Goal: Task Accomplishment & Management: Complete application form

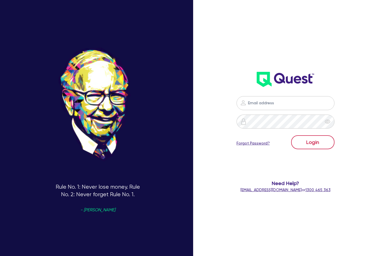
type input "[PERSON_NAME][EMAIL_ADDRESS][DOMAIN_NAME]"
click at [316, 139] on button "Login" at bounding box center [312, 142] width 43 height 14
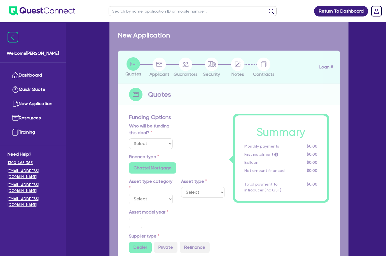
select select "Quest Finance - Own Book"
select select "CARS_AND_LIGHT_TRUCKS"
type input "2025"
radio input "true"
type input "58,000"
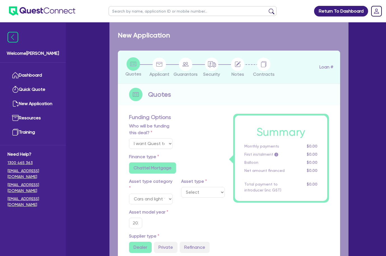
type input "30"
type input "17,400"
type input "8"
type input "4,640"
type input "17.95"
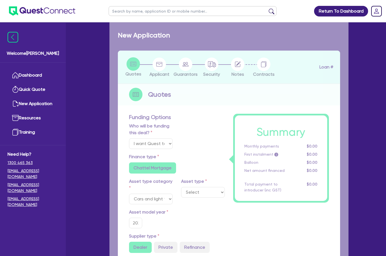
select select "PASSENGER_VEHICLES"
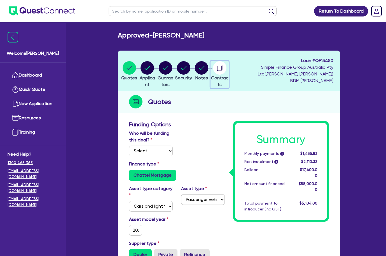
click at [226, 74] on circle "button" at bounding box center [219, 67] width 13 height 13
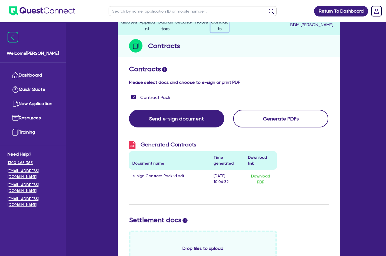
scroll to position [84, 0]
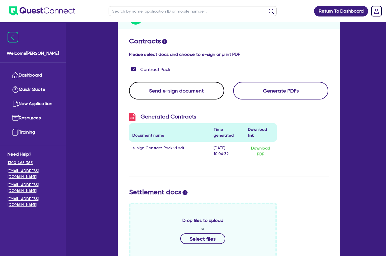
click at [179, 90] on button "Send e-sign document" at bounding box center [176, 91] width 95 height 18
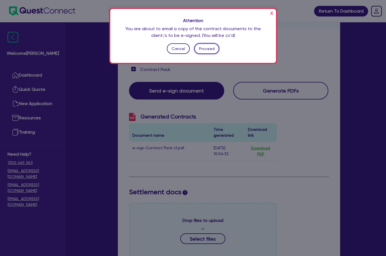
click at [210, 51] on button "Proceed" at bounding box center [206, 48] width 25 height 11
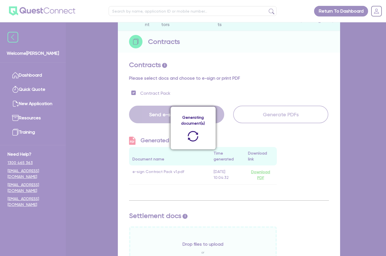
scroll to position [70, 0]
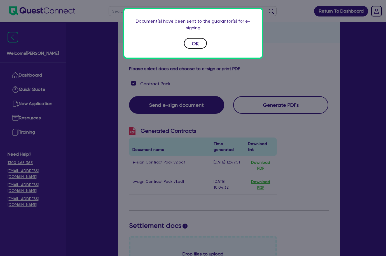
click at [202, 44] on button "OK" at bounding box center [195, 43] width 23 height 11
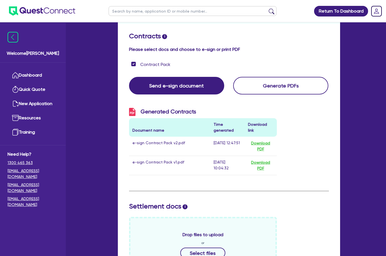
scroll to position [5, 0]
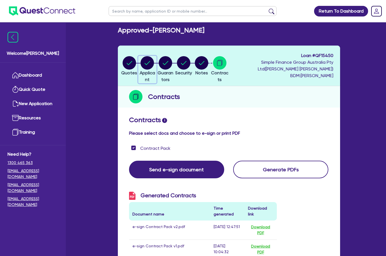
click at [148, 64] on icon "button" at bounding box center [148, 63] width 6 height 4
select select "SOLE_TRADER"
select select "MANUFACTURING"
select select "METAL_AND_PLASTICS"
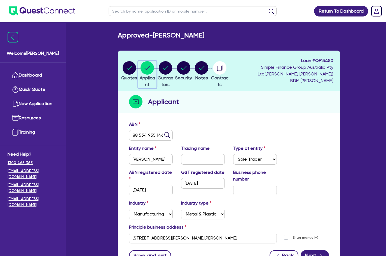
scroll to position [28, 0]
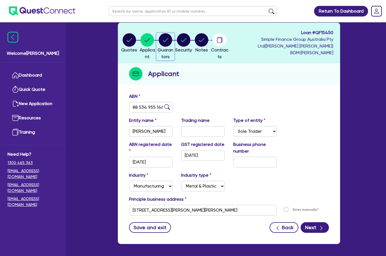
click at [172, 45] on circle "button" at bounding box center [165, 39] width 13 height 13
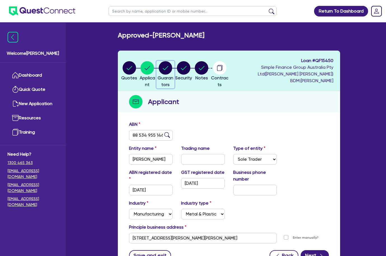
select select "MR"
select select "QLD"
select select "MARRIED"
select select "CASH"
select select "PROPERTY"
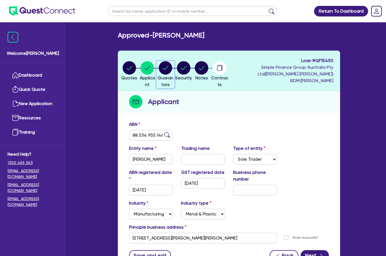
select select "VEHICLE"
select select "TRAILER"
select select "VEHICLE_LOAN"
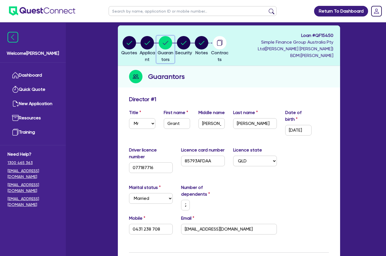
scroll to position [56, 0]
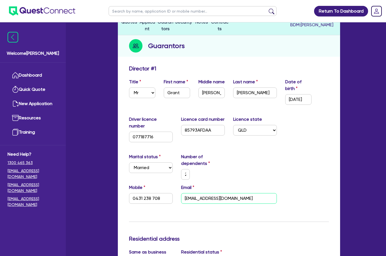
click at [224, 200] on input "[EMAIL_ADDRESS][DOMAIN_NAME]" at bounding box center [229, 198] width 96 height 11
paste input ".au"
type input "2"
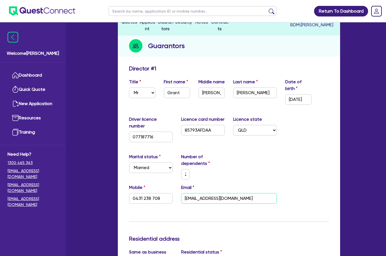
type input "0431 238 708"
type input "[EMAIL_ADDRESS][DOMAIN_NAME]"
type input "12,000"
type input "500,000"
type input "15,000"
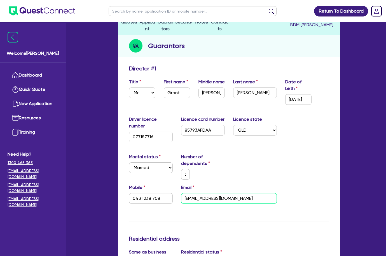
type input "10,000"
type input "20,000"
type input "4,000"
type input "19,500"
type input "1,039.71"
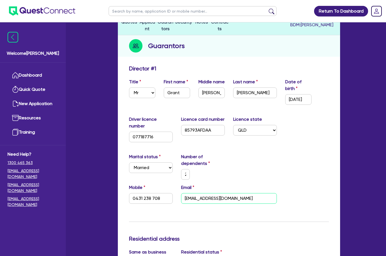
type input "[EMAIL_ADDRESS][DOMAIN_NAME]"
click at [229, 182] on div "Marital status Select [DEMOGRAPHIC_DATA] Married De Facto / Partner Number of d…" at bounding box center [229, 169] width 208 height 31
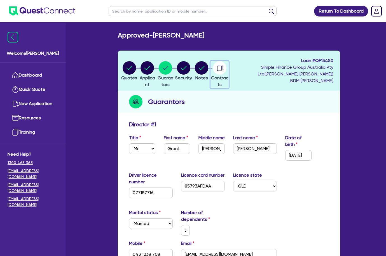
click at [226, 67] on circle "button" at bounding box center [219, 67] width 13 height 13
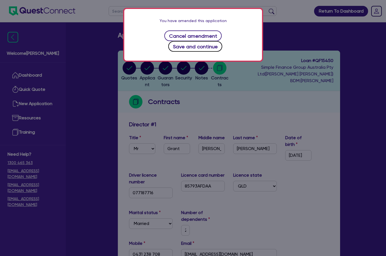
click at [215, 41] on button "Save and continue" at bounding box center [195, 46] width 54 height 11
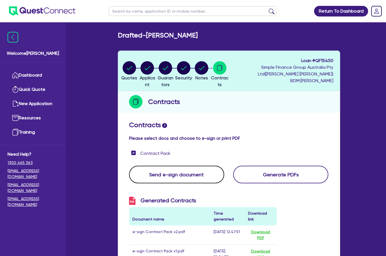
click at [184, 179] on button "Send e-sign document" at bounding box center [176, 175] width 95 height 18
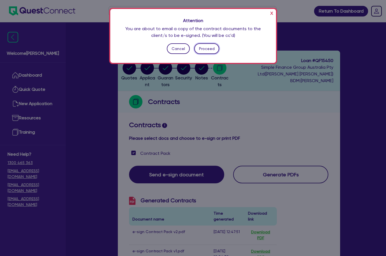
click at [209, 48] on button "Proceed" at bounding box center [206, 48] width 25 height 11
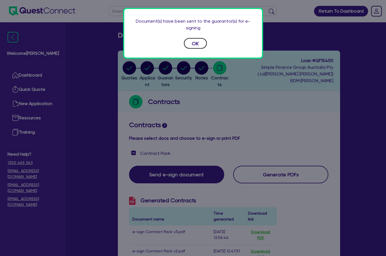
click at [189, 44] on button "OK" at bounding box center [195, 43] width 23 height 11
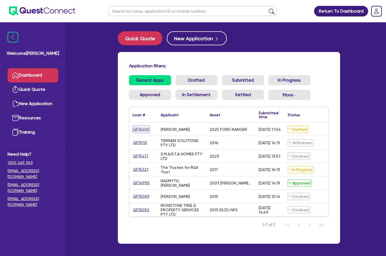
click at [142, 130] on link "QF15450" at bounding box center [141, 129] width 17 height 6
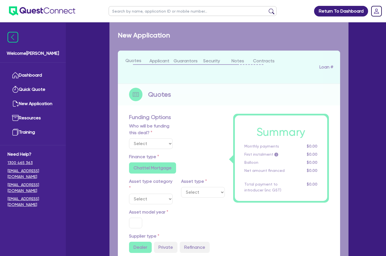
select select "Quest Finance - Own Book"
select select "CARS_AND_LIGHT_TRUCKS"
type input "2025"
radio input "true"
type input "58,000"
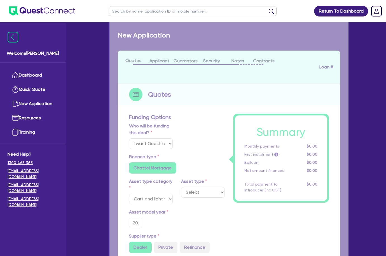
type input "30"
type input "17,400"
type input "8"
type input "4,640"
type input "17.95"
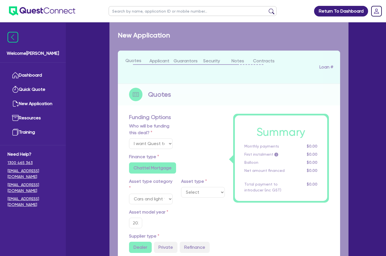
select select "PASSENGER_VEHICLES"
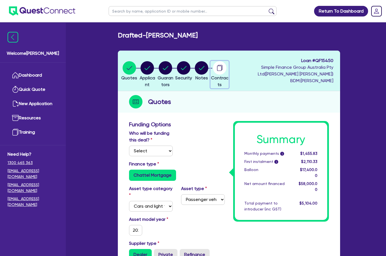
click at [226, 67] on circle "button" at bounding box center [219, 67] width 13 height 13
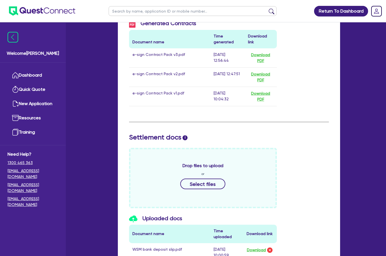
scroll to position [28, 0]
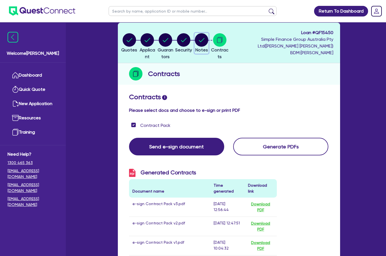
click at [208, 46] on icon "button" at bounding box center [201, 39] width 13 height 13
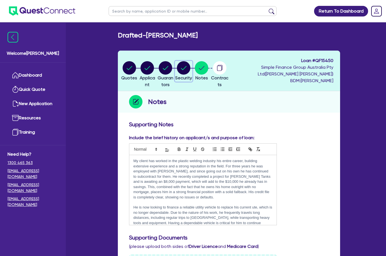
click at [186, 62] on icon "button" at bounding box center [183, 67] width 13 height 13
select select "CARS_AND_LIGHT_TRUCKS"
select select "PASSENGER_VEHICLES"
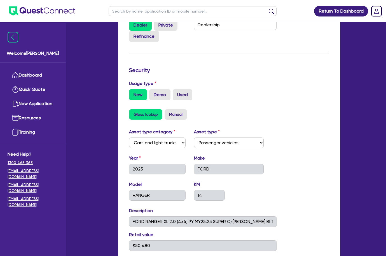
scroll to position [28, 0]
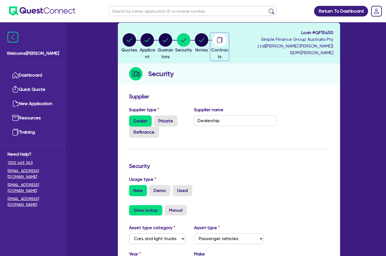
click at [226, 46] on icon "button" at bounding box center [219, 39] width 13 height 13
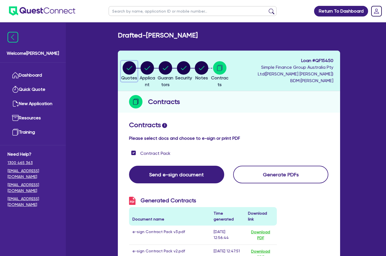
click at [134, 64] on circle "button" at bounding box center [129, 67] width 13 height 13
select select "Quest Finance - Own Book"
select select "CARS_AND_LIGHT_TRUCKS"
select select "PASSENGER_VEHICLES"
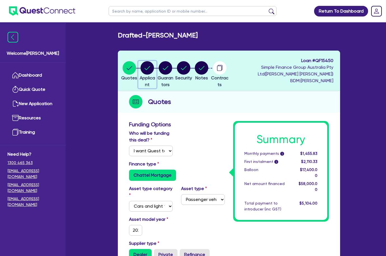
click at [151, 63] on circle "button" at bounding box center [146, 67] width 13 height 13
select select "SOLE_TRADER"
select select "MANUFACTURING"
select select "METAL_AND_PLASTICS"
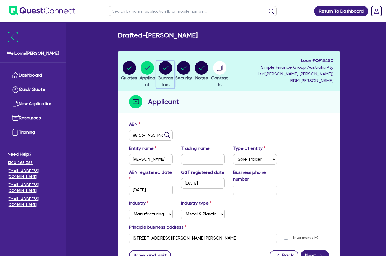
click at [172, 70] on circle "button" at bounding box center [165, 67] width 13 height 13
select select "MR"
select select "QLD"
select select "MARRIED"
select select "CASH"
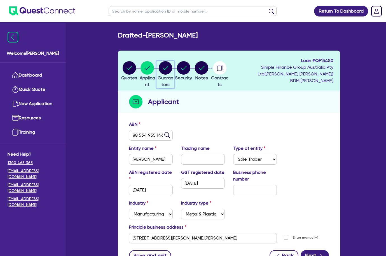
select select "PROPERTY"
select select "VEHICLE"
select select "TRAILER"
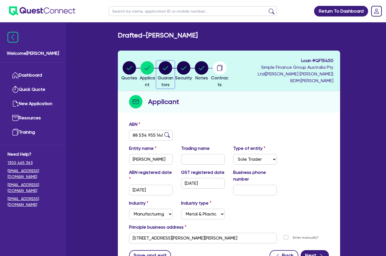
select select "VEHICLE_LOAN"
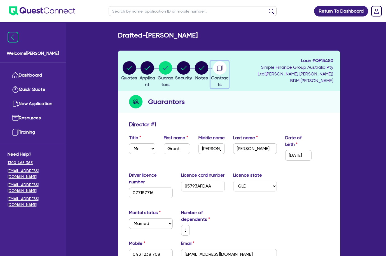
click at [221, 71] on icon "button" at bounding box center [219, 68] width 4 height 5
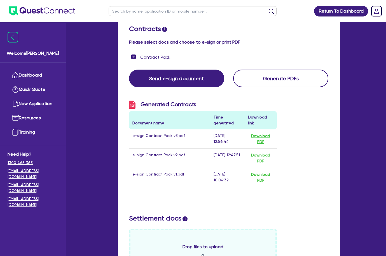
scroll to position [56, 0]
